Goal: Task Accomplishment & Management: Complete application form

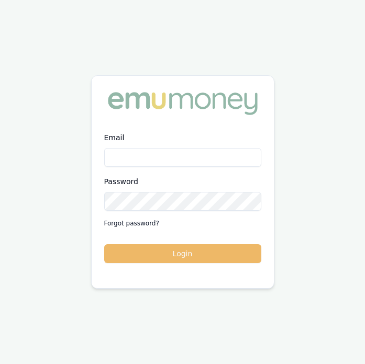
type input "[EMAIL_ADDRESS][DOMAIN_NAME]"
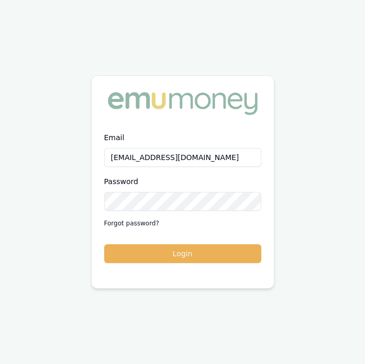
click at [199, 259] on button "Login" at bounding box center [182, 253] width 157 height 19
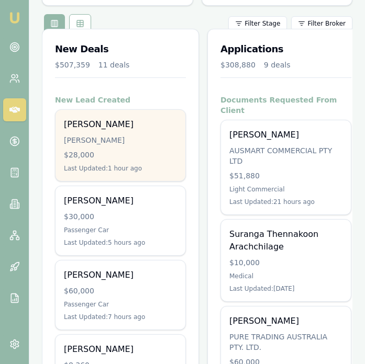
scroll to position [190, 0]
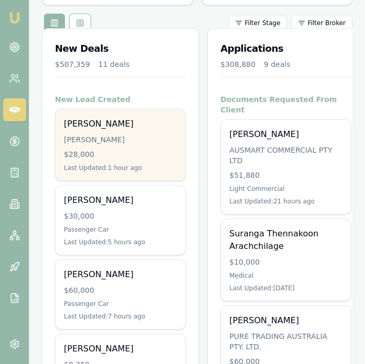
click at [137, 149] on div "$28,000" at bounding box center [120, 154] width 113 height 10
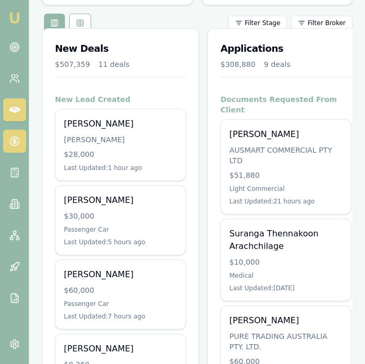
click at [13, 136] on icon at bounding box center [14, 141] width 10 height 10
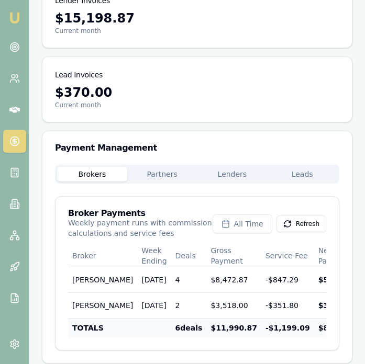
scroll to position [268, 0]
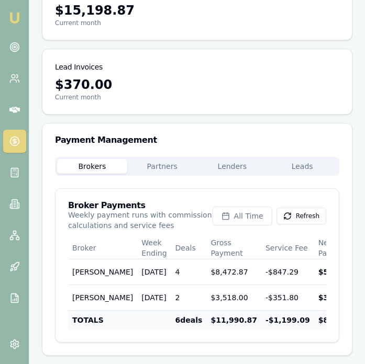
click at [236, 145] on div "Payment Management Brokers Partners Lenders Leads Broker Payments Weekly paymen…" at bounding box center [197, 239] width 310 height 233
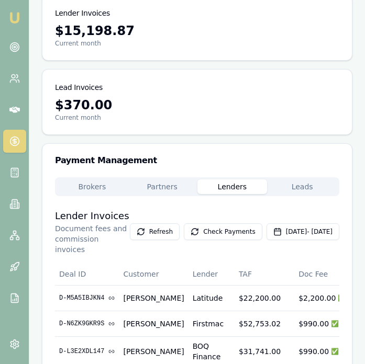
click at [312, 189] on button "Leads" at bounding box center [302, 186] width 70 height 15
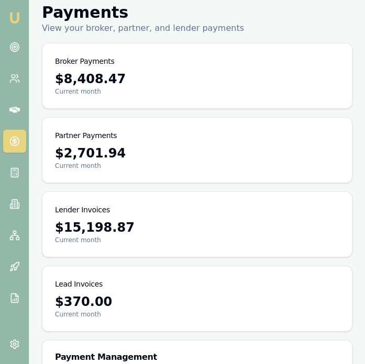
scroll to position [0, 0]
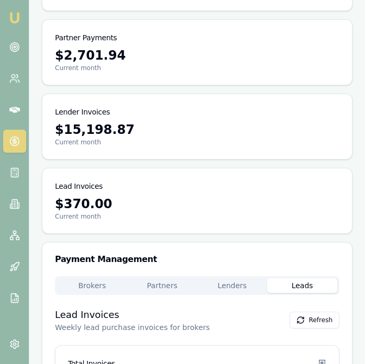
click at [178, 121] on main "Payments View your broker, partner, and lender payments Broker Payments $8,408.…" at bounding box center [196, 371] width 335 height 932
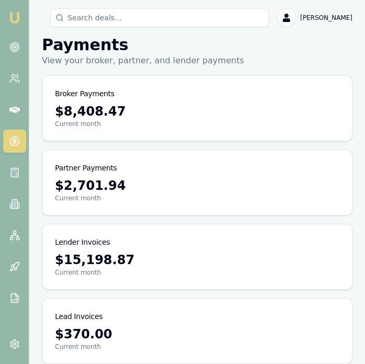
click at [18, 12] on img at bounding box center [14, 18] width 13 height 13
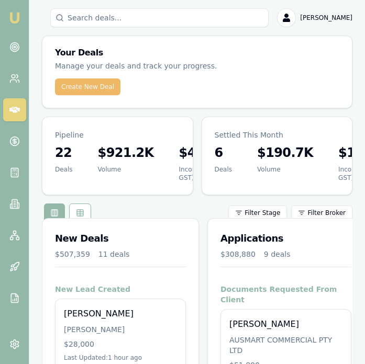
click at [92, 88] on button "Create New Deal" at bounding box center [87, 86] width 65 height 17
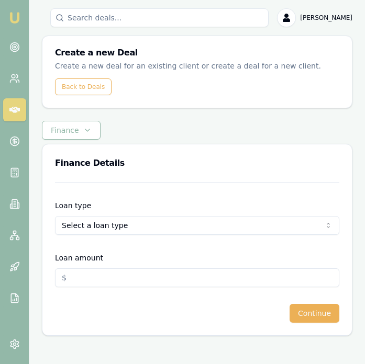
click at [120, 227] on html "Emu Broker Deals New Deal Eujin Ooi Toggle Menu Create a new Deal Create a new …" at bounding box center [182, 182] width 365 height 364
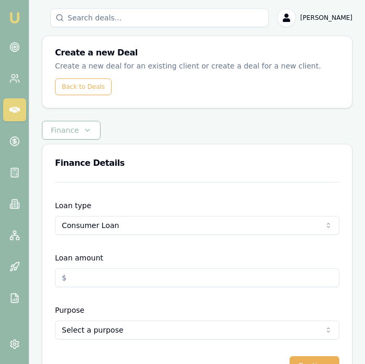
click at [111, 282] on input "Loan amount" at bounding box center [197, 277] width 284 height 19
type input "1"
type input "$20,000.00"
click at [119, 338] on html "Emu Broker Deals New Deal Eujin Ooi Toggle Menu Create a new Deal Create a new …" at bounding box center [182, 182] width 365 height 364
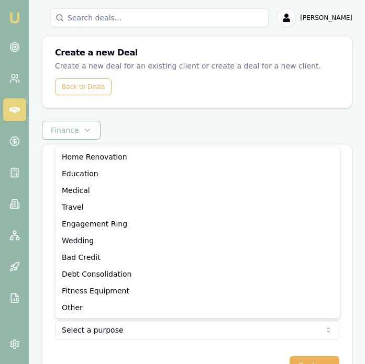
select select "MEDICAL"
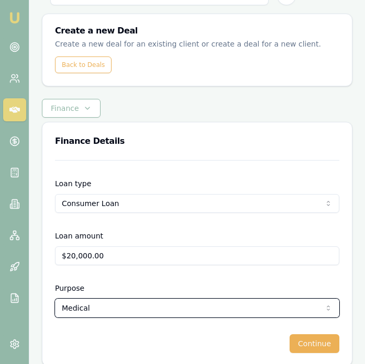
scroll to position [32, 0]
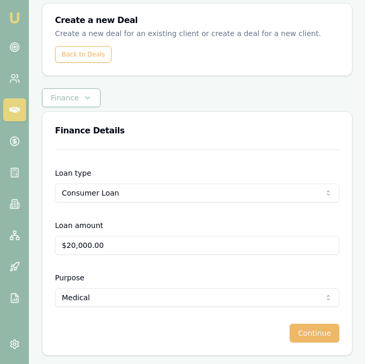
click at [316, 337] on button "Continue" at bounding box center [314, 333] width 50 height 19
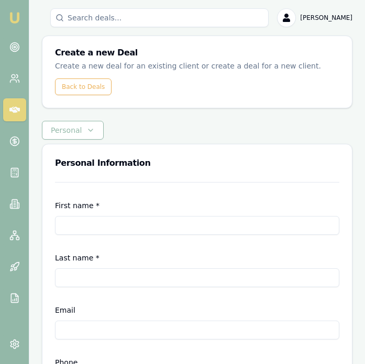
click at [125, 224] on input "First name *" at bounding box center [197, 225] width 284 height 19
type input "Bentotage Kithsiri Kumara"
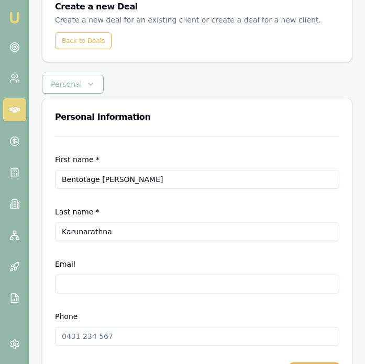
scroll to position [85, 0]
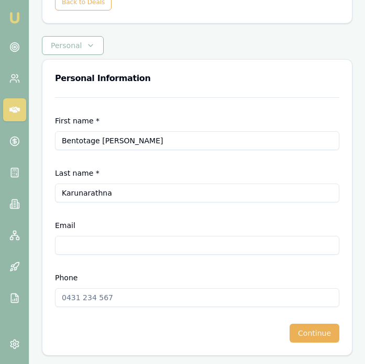
type input "Karunarathna"
click at [120, 240] on input "Email" at bounding box center [197, 245] width 284 height 19
type input "bankingkitta@gmail.com"
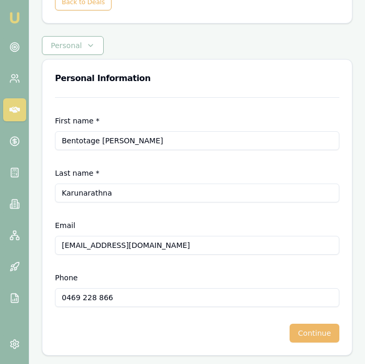
type input "0469 228 866"
click at [318, 334] on button "Continue" at bounding box center [314, 333] width 50 height 19
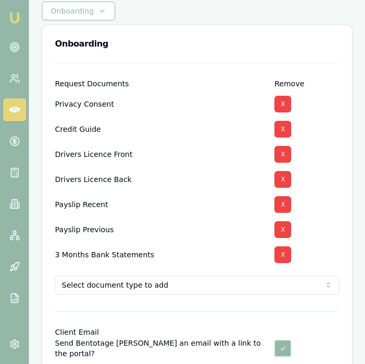
scroll to position [120, 0]
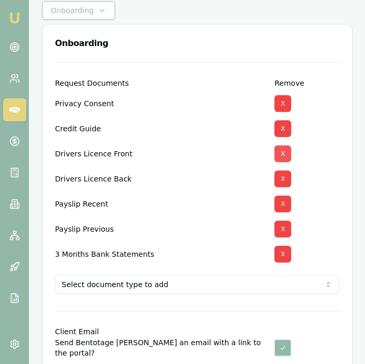
click at [285, 151] on button "X" at bounding box center [282, 153] width 17 height 17
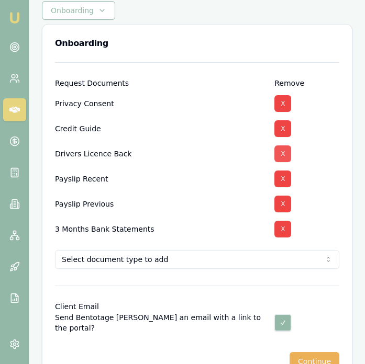
click at [285, 151] on button "X" at bounding box center [282, 153] width 17 height 17
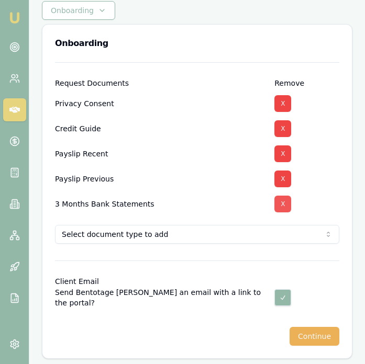
click at [290, 206] on button "X" at bounding box center [282, 204] width 17 height 17
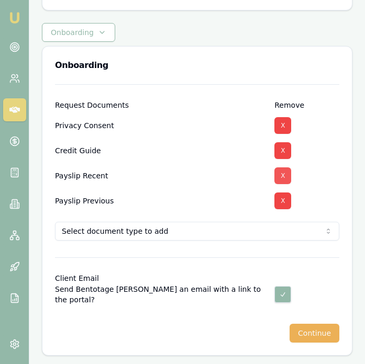
drag, startPoint x: 285, startPoint y: 208, endPoint x: 283, endPoint y: 194, distance: 14.3
click at [285, 208] on button "X" at bounding box center [282, 201] width 17 height 17
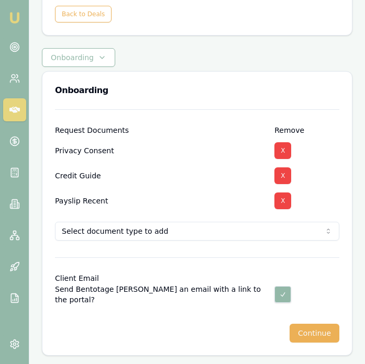
scroll to position [73, 0]
click at [282, 205] on button "X" at bounding box center [282, 201] width 17 height 17
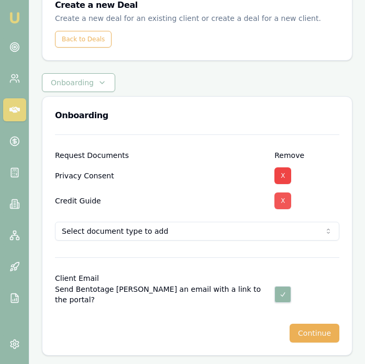
scroll to position [48, 0]
click at [314, 335] on button "Continue" at bounding box center [314, 333] width 50 height 19
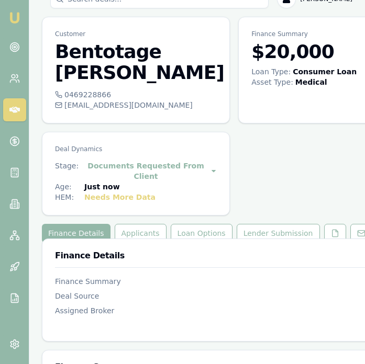
scroll to position [8, 0]
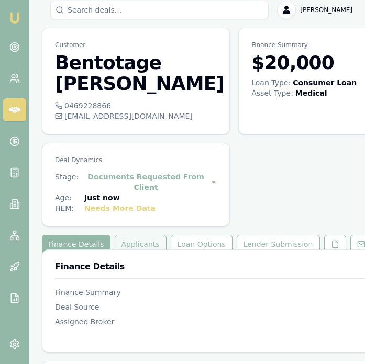
click at [142, 254] on button "Applicants" at bounding box center [141, 244] width 52 height 19
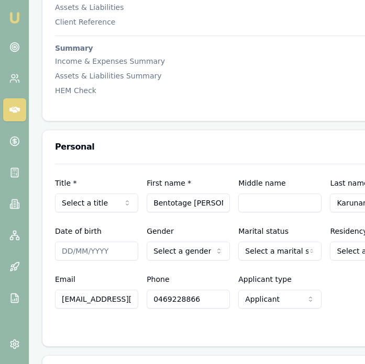
scroll to position [511, 0]
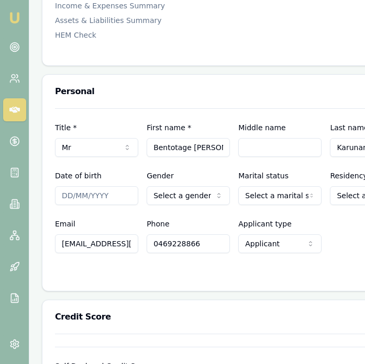
scroll to position [0, 20]
drag, startPoint x: 189, startPoint y: 168, endPoint x: 250, endPoint y: 166, distance: 60.7
click at [249, 157] on div "Title * Mr Mr Mrs Miss Ms Dr Prof First name * Bentotage Kithsiri Kumara Middle…" at bounding box center [234, 139] width 358 height 36
type input "Bentotage"
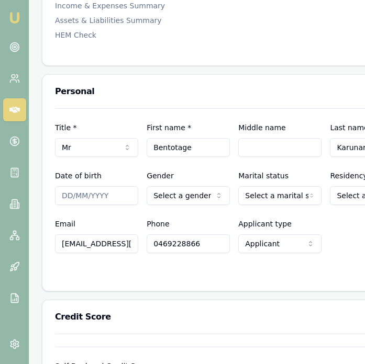
paste input "Kithsiri Kumara"
type input "Kithsiri Kumara"
click at [65, 205] on input "Date of birth" at bounding box center [96, 195] width 83 height 19
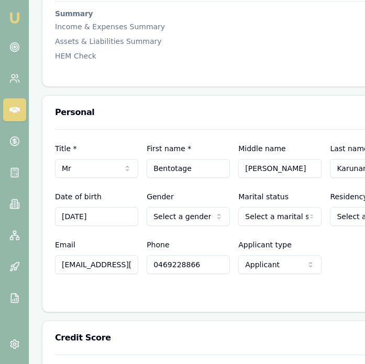
type input "10/04/1985"
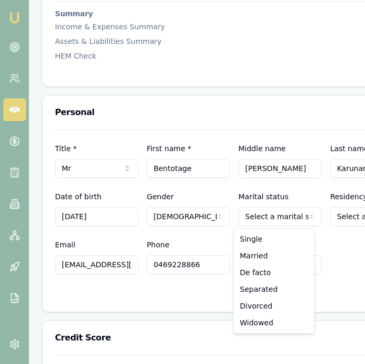
select select "MARRIED"
drag, startPoint x: 268, startPoint y: 258, endPoint x: 281, endPoint y: 254, distance: 13.7
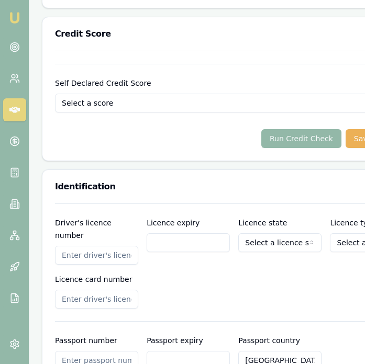
scroll to position [831, 0]
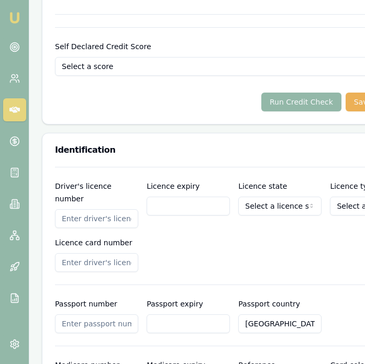
click at [89, 217] on input "Driver's licence number" at bounding box center [96, 218] width 83 height 19
type input "024149549"
click at [171, 206] on input "Licence expiry" at bounding box center [187, 206] width 83 height 19
type input "14/09/2028"
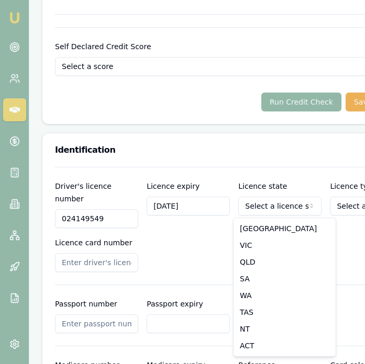
select select "VIC"
drag, startPoint x: 274, startPoint y: 250, endPoint x: 280, endPoint y: 249, distance: 6.8
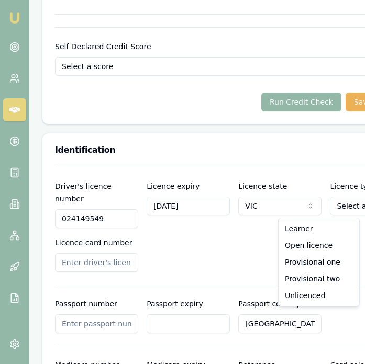
select select "OPEN_LICENCE"
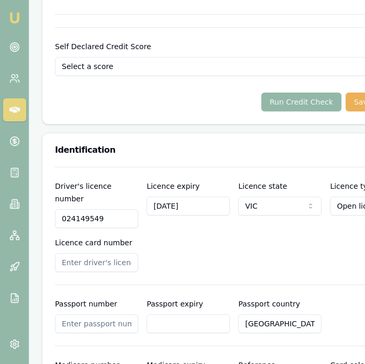
click at [105, 264] on input "Licence card number" at bounding box center [96, 262] width 83 height 19
type input "P5149017"
click at [198, 258] on div "Driver's licence number 024149549 Licence expiry 14/09/2028 Licence state VIC N…" at bounding box center [234, 226] width 358 height 92
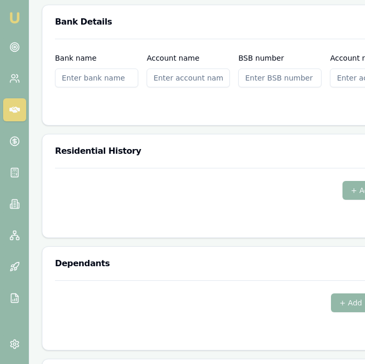
scroll to position [1301, 0]
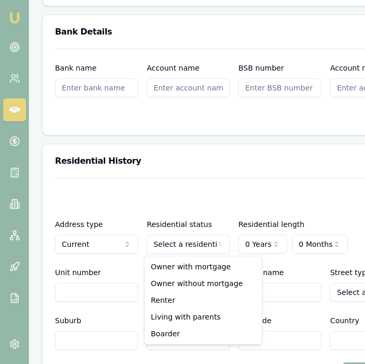
select select "RENTER"
drag, startPoint x: 168, startPoint y: 305, endPoint x: 189, endPoint y: 297, distance: 22.5
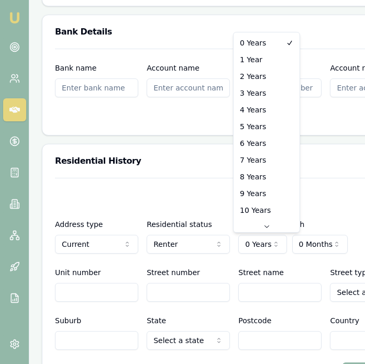
select select "4"
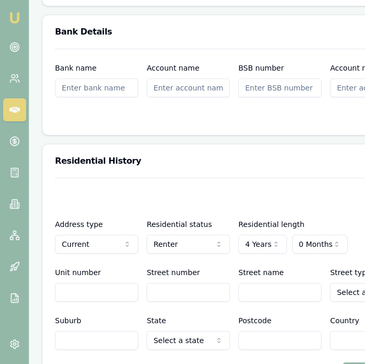
click at [160, 290] on input "Street number" at bounding box center [187, 292] width 83 height 19
type input "5"
click at [257, 289] on input "Street name" at bounding box center [279, 292] width 83 height 19
type input "greenaway"
select select "Terrace"
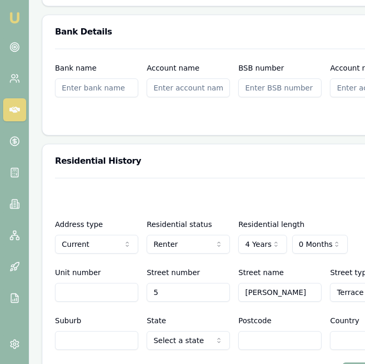
click at [95, 344] on input "Suburb" at bounding box center [96, 340] width 83 height 19
type input "Cranbourne East"
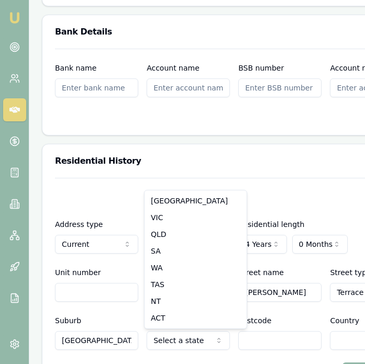
select select "VIC"
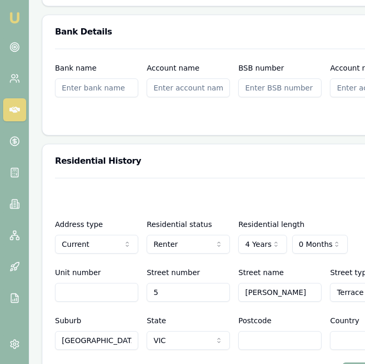
click at [262, 345] on input "Postcode" at bounding box center [279, 340] width 83 height 19
type input "3977"
click at [330, 340] on input "Country" at bounding box center [371, 340] width 83 height 19
type input "Australia"
click at [160, 195] on div "X" at bounding box center [234, 198] width 358 height 15
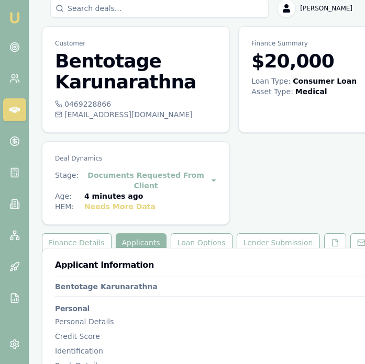
scroll to position [0, 0]
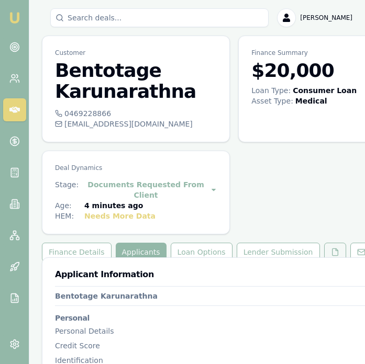
click at [327, 251] on button at bounding box center [335, 252] width 22 height 19
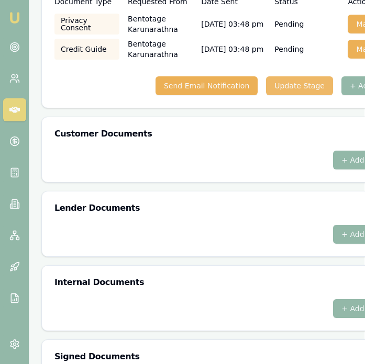
scroll to position [468, 1]
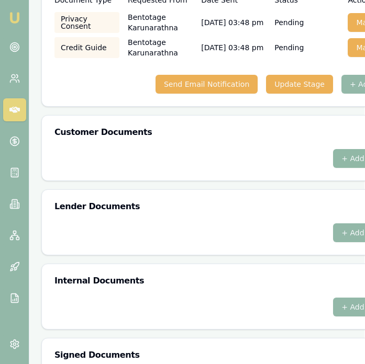
click at [345, 157] on button "+ Add Document" at bounding box center [373, 158] width 80 height 19
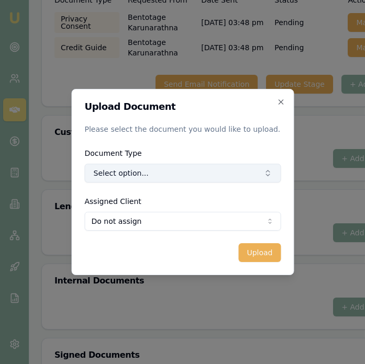
click at [248, 173] on button "Select option..." at bounding box center [182, 173] width 196 height 19
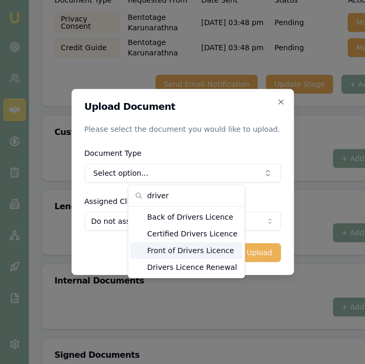
type input "driver"
click at [190, 252] on div "Front of Drivers Licence" at bounding box center [186, 250] width 112 height 17
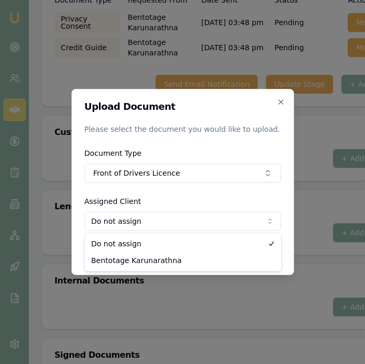
select select "U-DJGY3G9CRG"
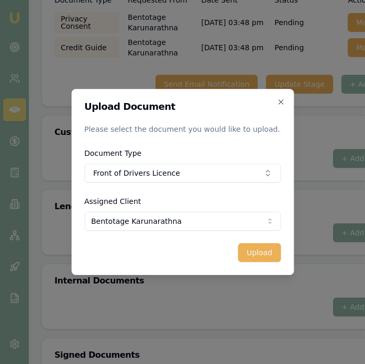
click at [262, 263] on div "Upload Document Please select the document you would like to upload. Document T…" at bounding box center [182, 182] width 222 height 186
click at [261, 260] on button "Upload" at bounding box center [259, 252] width 42 height 19
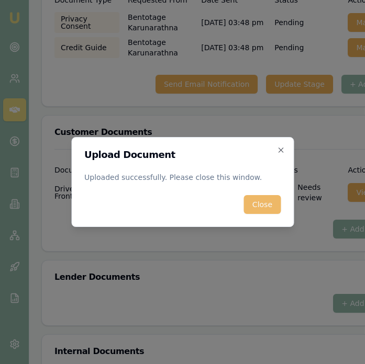
click at [269, 202] on button "Close" at bounding box center [262, 204] width 37 height 19
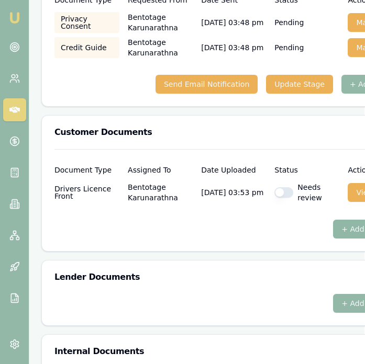
click at [349, 228] on button "+ Add Document" at bounding box center [373, 229] width 80 height 19
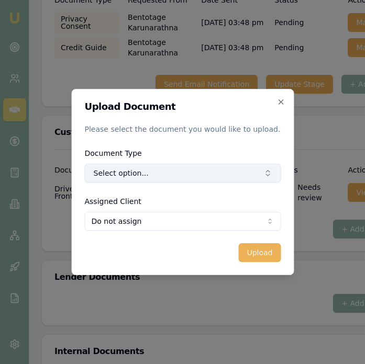
click at [152, 174] on button "Select option..." at bounding box center [182, 173] width 196 height 19
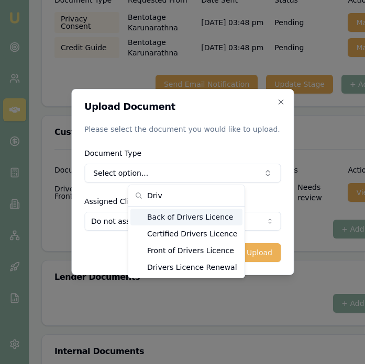
type input "Driv"
click at [160, 216] on div "Back of Drivers Licence" at bounding box center [186, 217] width 112 height 17
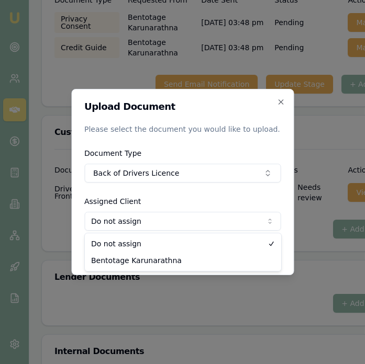
select select "U-DJGY3G9CRG"
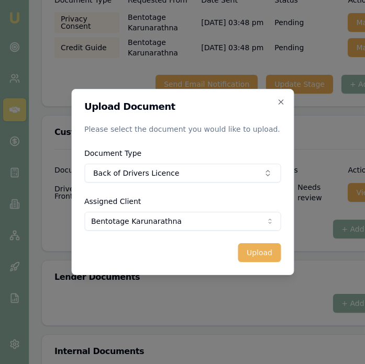
click at [270, 264] on div "Upload Document Please select the document you would like to upload. Document T…" at bounding box center [182, 182] width 222 height 186
click at [266, 259] on button "Upload" at bounding box center [259, 252] width 42 height 19
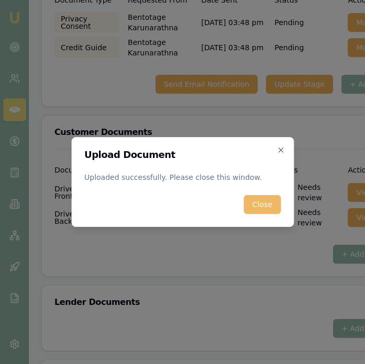
click at [269, 205] on button "Close" at bounding box center [262, 204] width 37 height 19
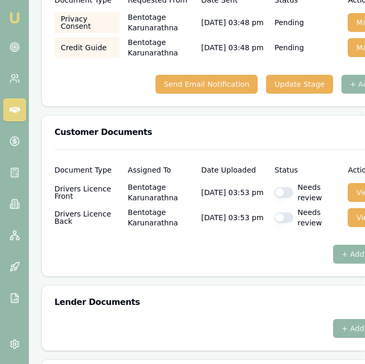
click at [279, 223] on div "Needs review" at bounding box center [306, 217] width 65 height 21
click at [280, 196] on button "button" at bounding box center [283, 192] width 19 height 10
checkbox input "true"
click at [279, 225] on div "Needs review" at bounding box center [306, 217] width 65 height 21
click at [278, 219] on button "button" at bounding box center [283, 217] width 19 height 10
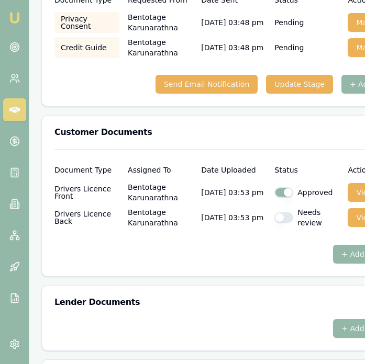
checkbox input "true"
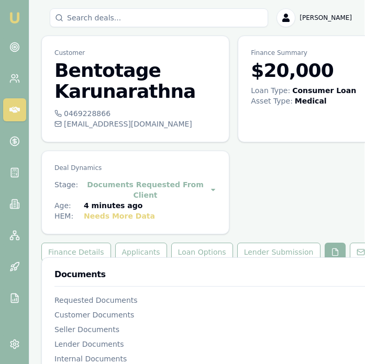
click at [144, 214] on div "HEM: Needs More Data" at bounding box center [135, 216] width 162 height 10
click at [146, 125] on div "bankingkitta@gmail.com" at bounding box center [135, 124] width 162 height 10
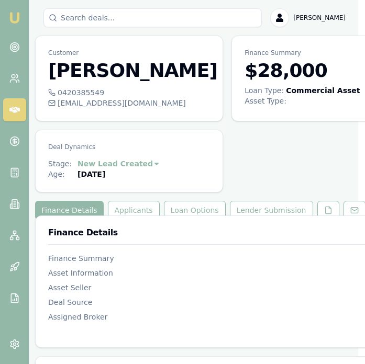
scroll to position [0, 8]
